Goal: Task Accomplishment & Management: Complete application form

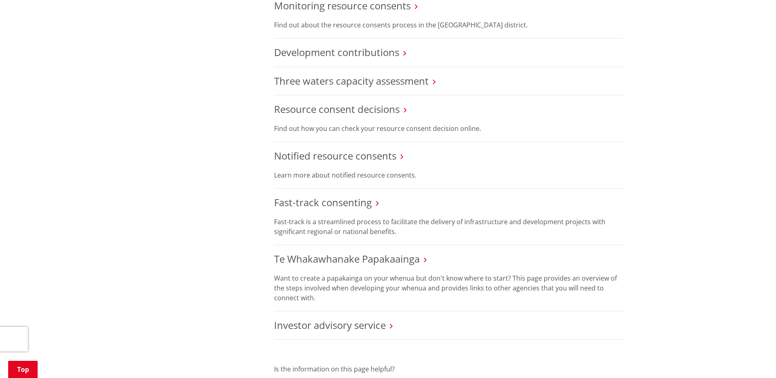
scroll to position [532, 0]
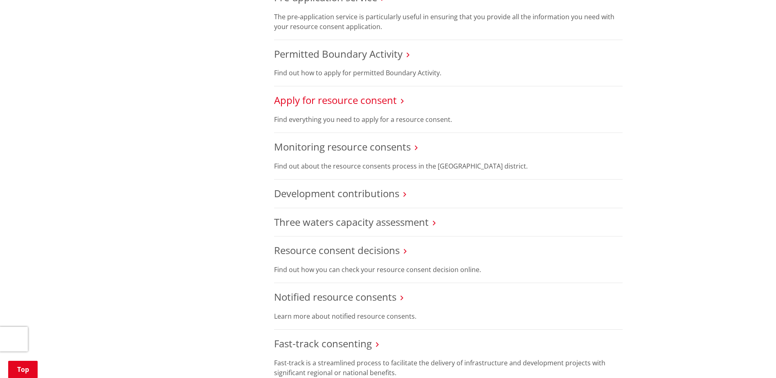
click at [341, 95] on link "Apply for resource consent" at bounding box center [335, 100] width 123 height 14
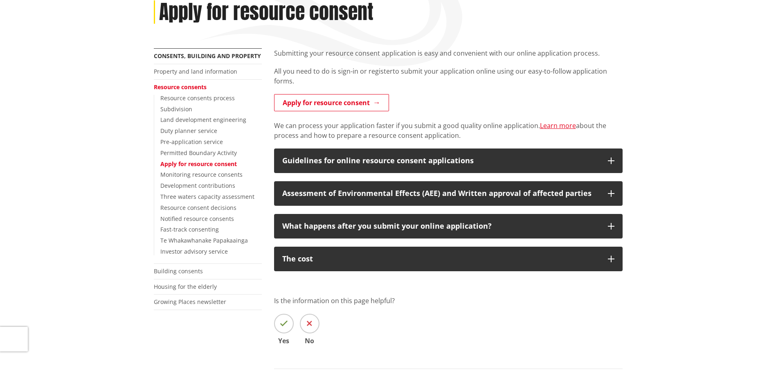
scroll to position [123, 0]
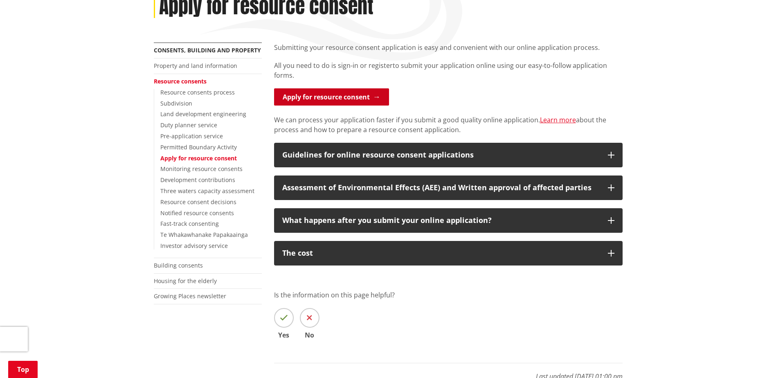
click at [308, 94] on link "Apply for resource consent" at bounding box center [331, 96] width 115 height 17
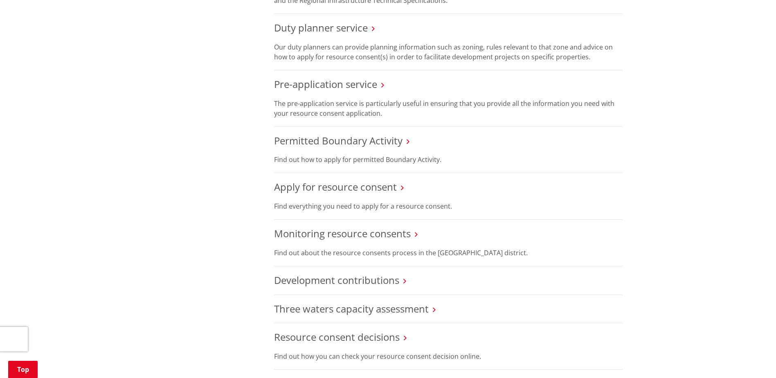
scroll to position [450, 0]
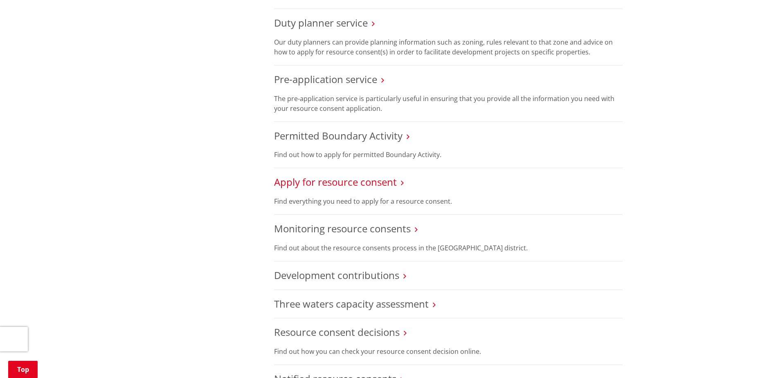
click at [308, 179] on link "Apply for resource consent" at bounding box center [335, 182] width 123 height 14
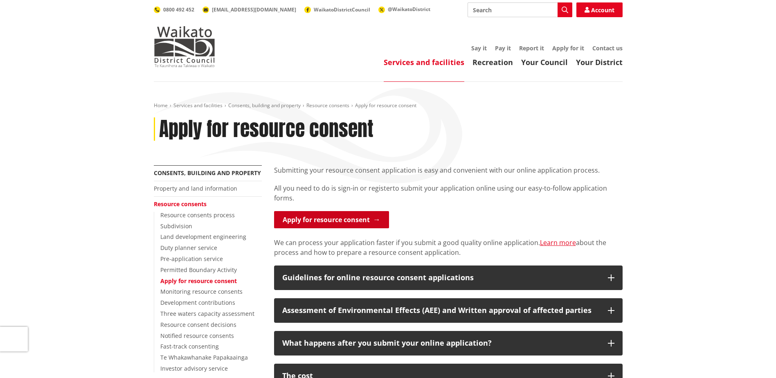
click at [305, 217] on link "Apply for resource consent" at bounding box center [331, 219] width 115 height 17
